Goal: Transaction & Acquisition: Purchase product/service

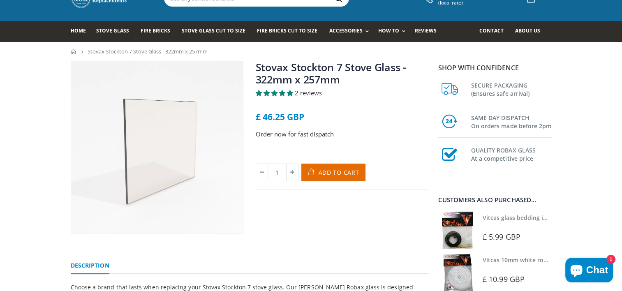
scroll to position [46, 0]
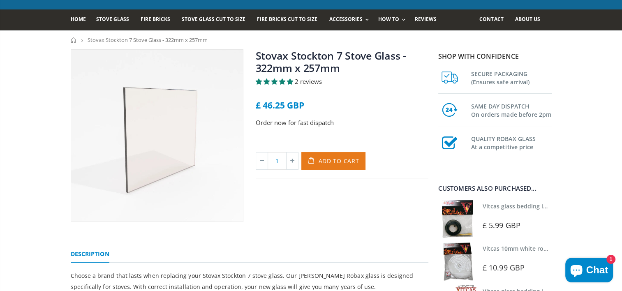
click at [350, 159] on span "Add to Cart" at bounding box center [339, 161] width 41 height 8
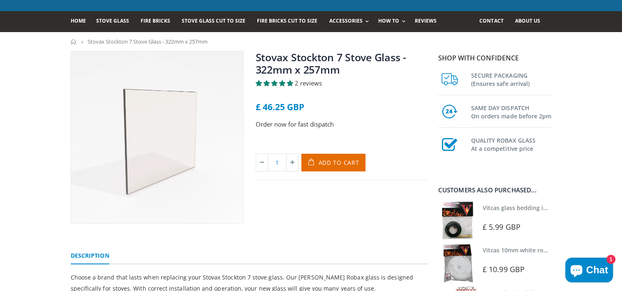
scroll to position [0, 0]
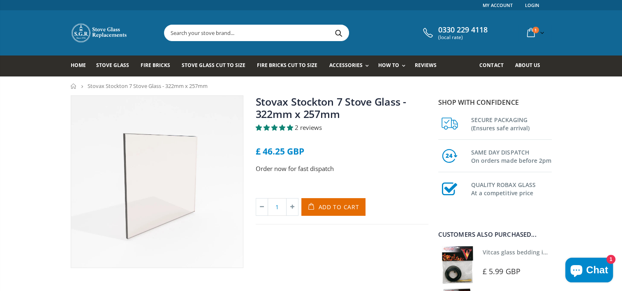
click at [248, 30] on input "text" at bounding box center [302, 33] width 276 height 16
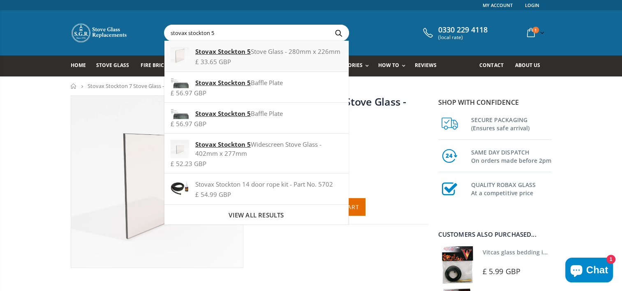
type input "stovax stockton 5"
click at [240, 53] on strong "Stovax Stockton 5" at bounding box center [222, 51] width 55 height 8
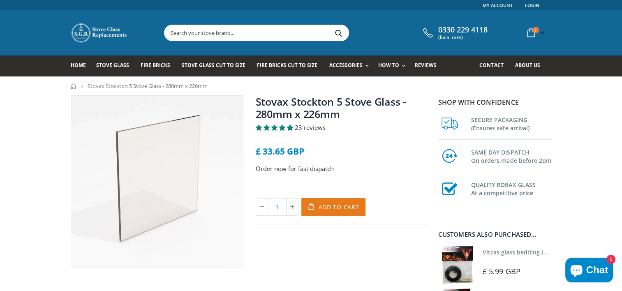
click at [331, 206] on span "Add to Cart" at bounding box center [339, 207] width 41 height 8
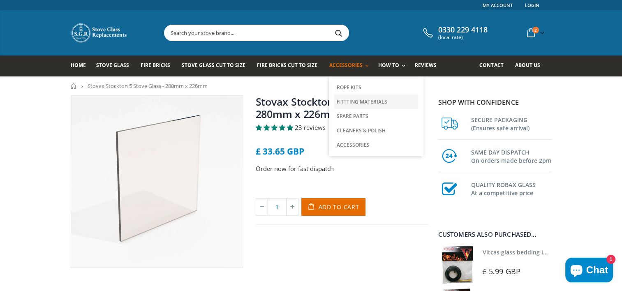
click at [350, 102] on link "Fittting Materials" at bounding box center [376, 102] width 84 height 14
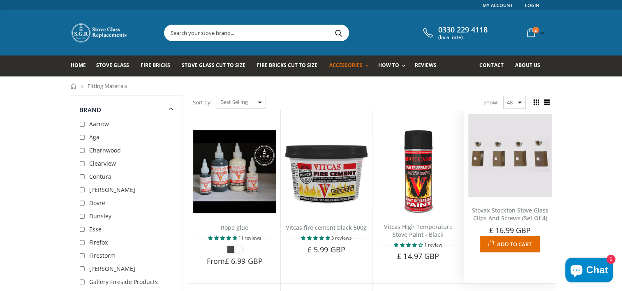
click at [513, 243] on span "Add to Cart" at bounding box center [514, 243] width 35 height 7
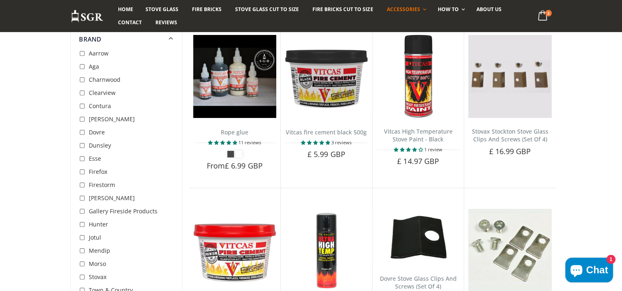
scroll to position [92, 0]
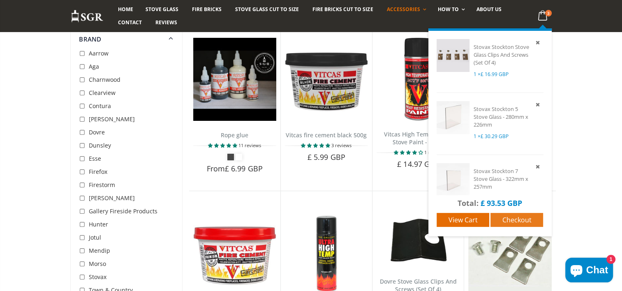
click at [515, 222] on span "Checkout" at bounding box center [516, 219] width 29 height 9
